Goal: Navigation & Orientation: Find specific page/section

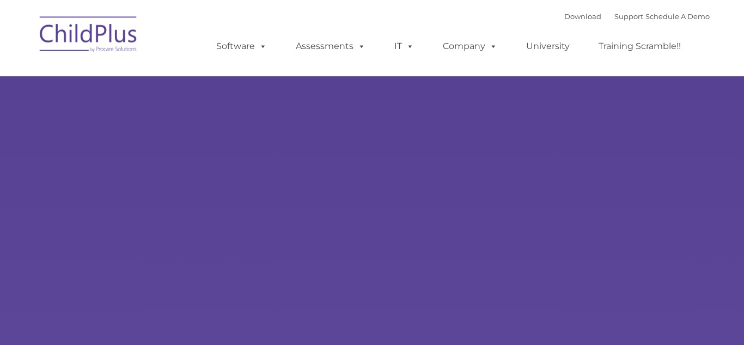
select select "MEDIUM"
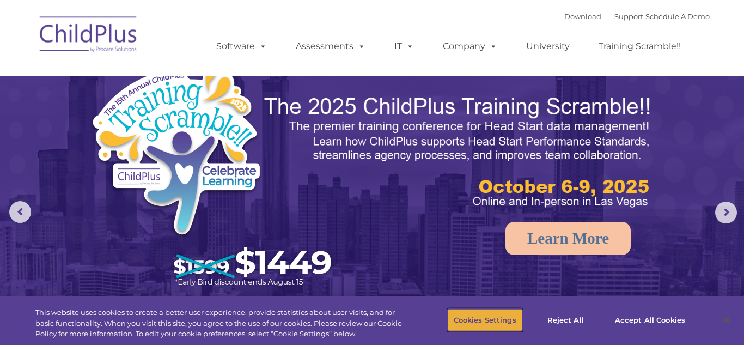
click at [502, 322] on button "Cookies Settings" at bounding box center [485, 319] width 75 height 23
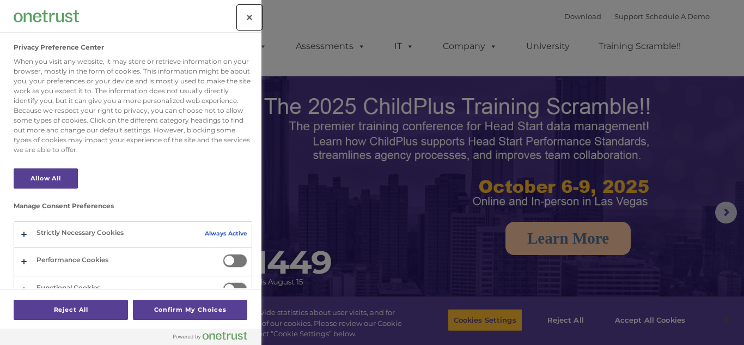
click at [246, 16] on button "Close" at bounding box center [249, 17] width 24 height 24
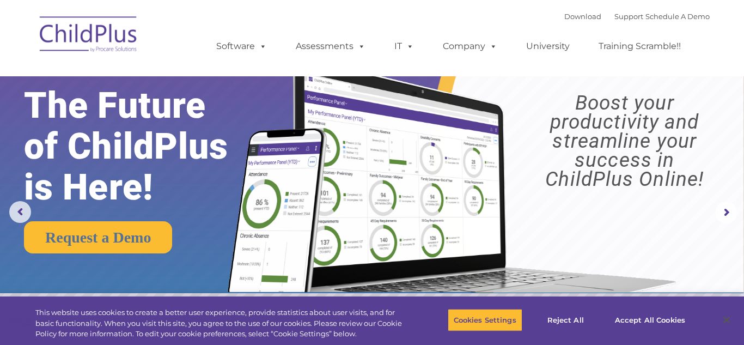
click at [704, 149] on rs-layer "Boost your productivity and streamline your success in ChildPlus Online!" at bounding box center [624, 140] width 220 height 95
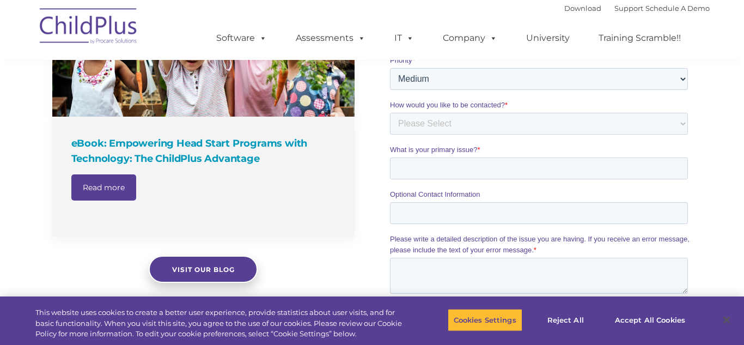
scroll to position [871, 0]
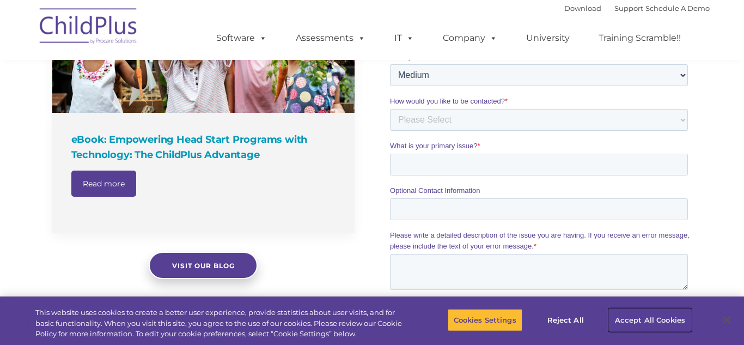
click at [648, 320] on button "Accept All Cookies" at bounding box center [650, 319] width 82 height 23
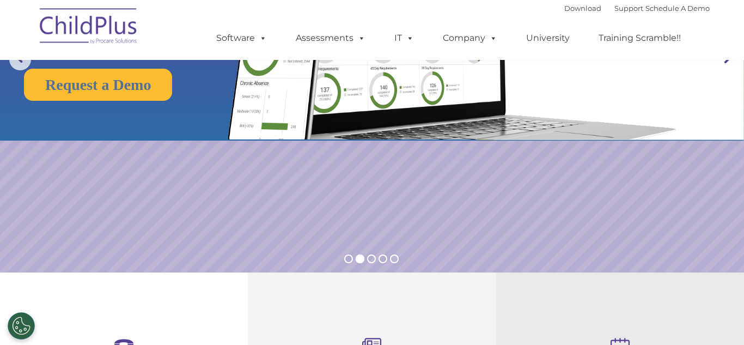
scroll to position [0, 0]
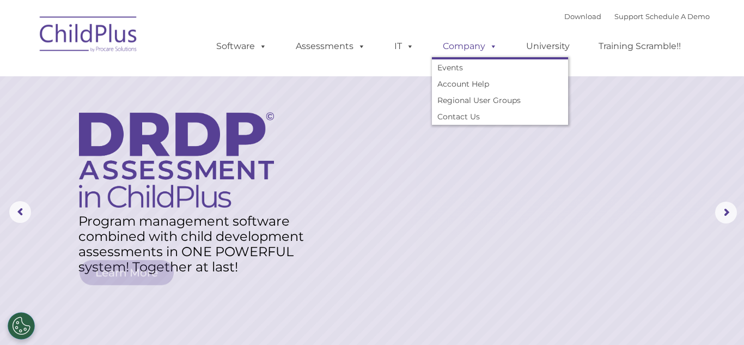
click at [491, 47] on span at bounding box center [491, 46] width 12 height 10
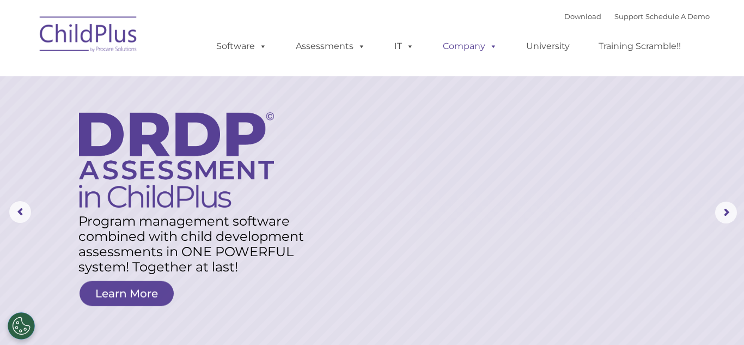
click at [491, 47] on span at bounding box center [491, 46] width 12 height 10
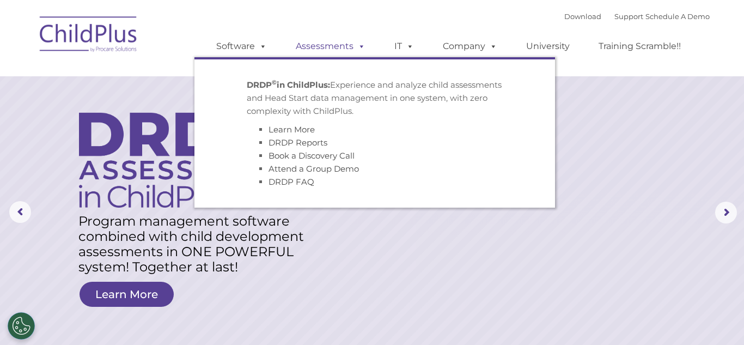
click at [365, 49] on link "Assessments" at bounding box center [330, 46] width 91 height 22
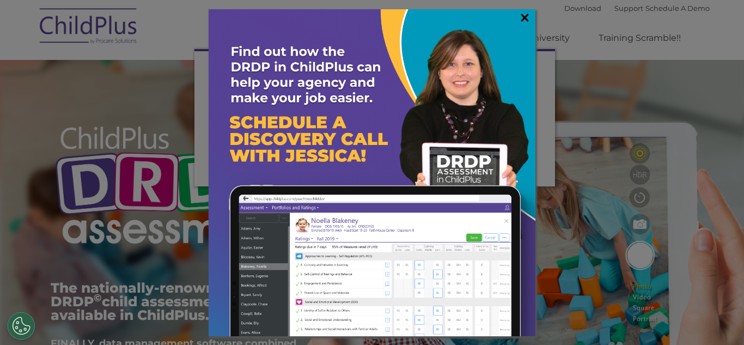
click at [525, 16] on link "×" at bounding box center [524, 17] width 13 height 11
